Goal: Use online tool/utility: Use online tool/utility

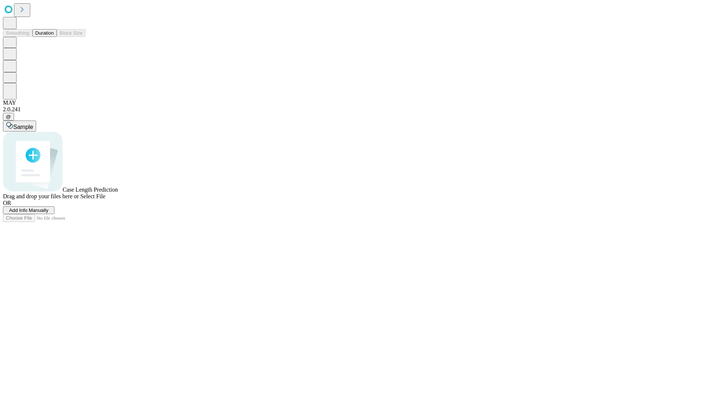
click at [54, 37] on button "Duration" at bounding box center [44, 33] width 24 height 8
click at [49, 213] on span "Add Info Manually" at bounding box center [28, 210] width 39 height 6
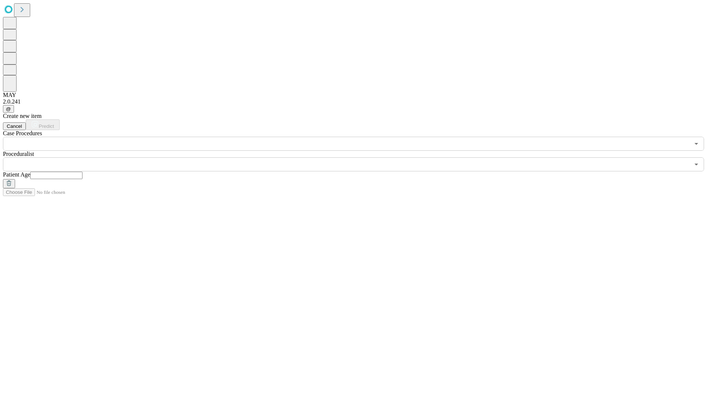
click at [82, 172] on input "text" at bounding box center [56, 175] width 52 height 7
type input "**"
click at [359, 157] on input "text" at bounding box center [346, 164] width 687 height 14
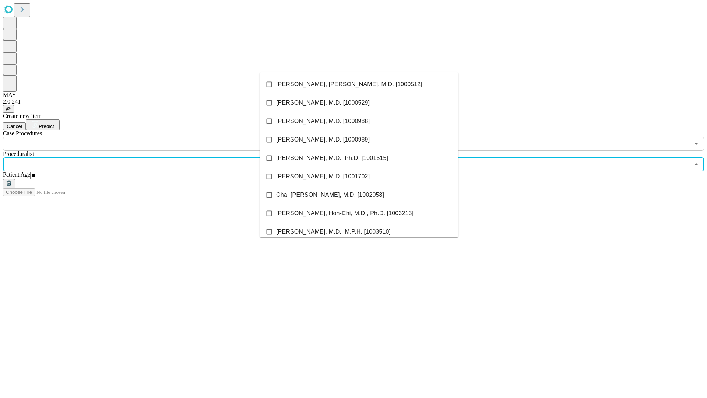
click at [359, 84] on li "[PERSON_NAME], [PERSON_NAME], M.D. [1000512]" at bounding box center [359, 84] width 199 height 18
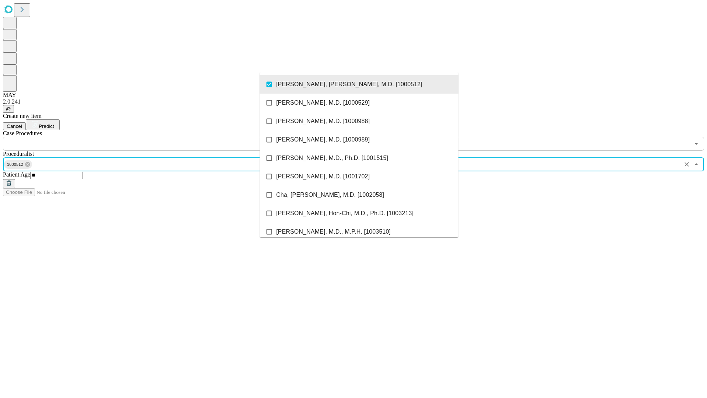
click at [155, 137] on input "text" at bounding box center [346, 144] width 687 height 14
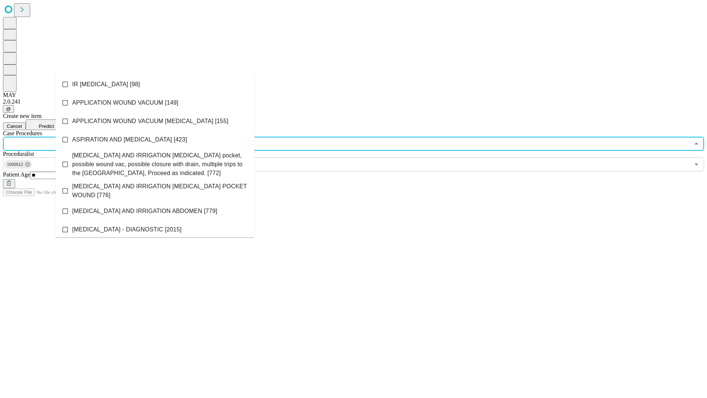
click at [155, 84] on li "IR [MEDICAL_DATA] [98]" at bounding box center [155, 84] width 199 height 18
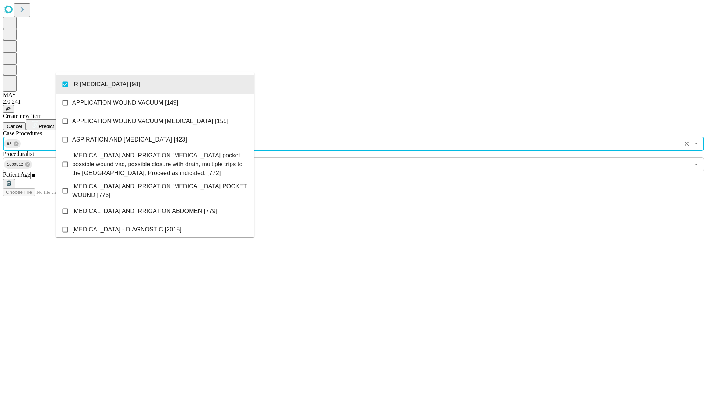
click at [54, 123] on span "Predict" at bounding box center [46, 126] width 15 height 6
